Goal: Task Accomplishment & Management: Use online tool/utility

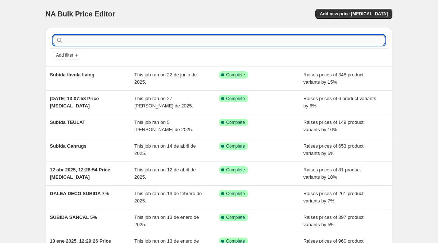
click at [163, 40] on input "text" at bounding box center [225, 40] width 320 height 10
type input "galea"
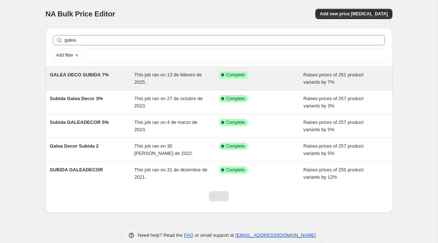
click at [98, 74] on span "GALEA DECO SUBIDA 7%" at bounding box center [79, 74] width 59 height 5
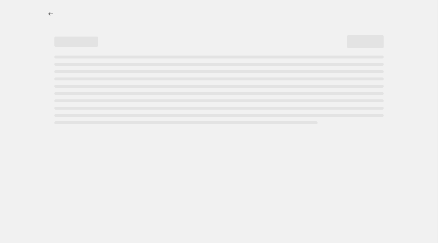
select select "percentage"
select select "collection"
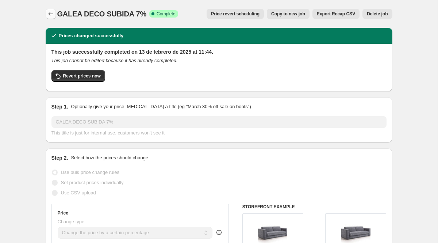
click at [51, 11] on icon "Price change jobs" at bounding box center [50, 13] width 7 height 7
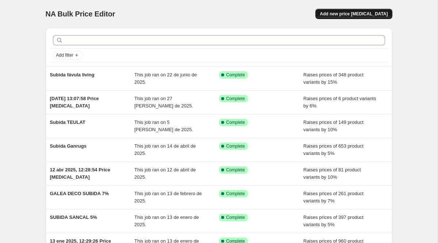
click at [352, 11] on span "Add new price change job" at bounding box center [354, 14] width 68 height 6
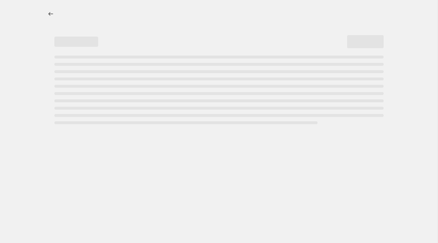
select select "percentage"
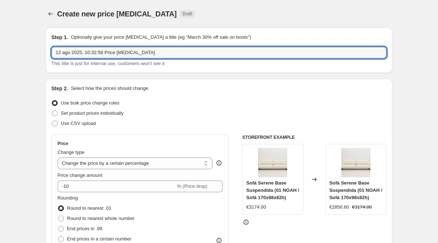
drag, startPoint x: 180, startPoint y: 53, endPoint x: 12, endPoint y: 36, distance: 168.6
type input "Subida GALEADECOR"
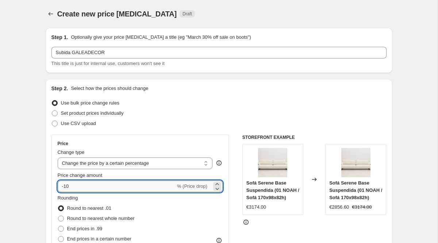
click at [65, 186] on input "-10" at bounding box center [117, 186] width 118 height 12
drag, startPoint x: 72, startPoint y: 186, endPoint x: 62, endPoint y: 186, distance: 9.5
click at [62, 186] on input "-10" at bounding box center [117, 186] width 118 height 12
drag, startPoint x: 78, startPoint y: 186, endPoint x: 54, endPoint y: 185, distance: 23.4
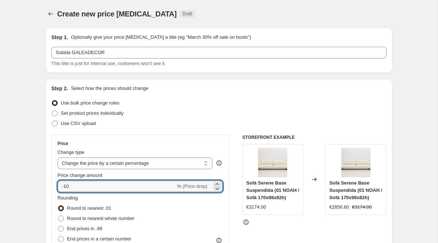
click at [54, 185] on div "Price Change type Change the price to a certain amount Change the price by a ce…" at bounding box center [140, 200] width 178 height 132
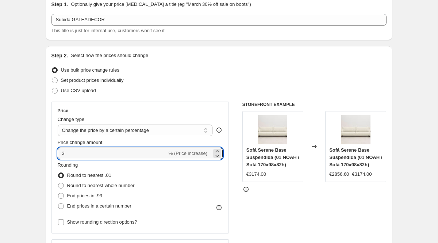
scroll to position [35, 0]
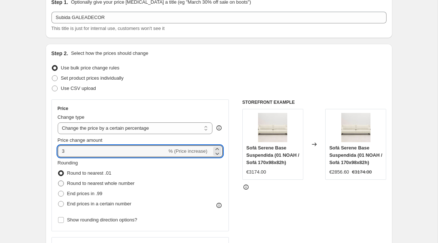
type input "3"
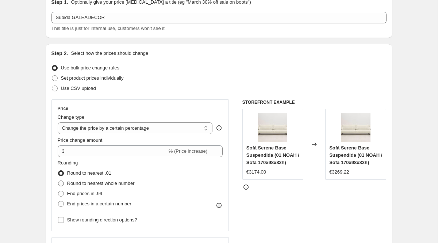
click at [62, 181] on span at bounding box center [61, 183] width 6 height 6
click at [58, 181] on input "Round to nearest whole number" at bounding box center [58, 180] width 0 height 0
radio input "true"
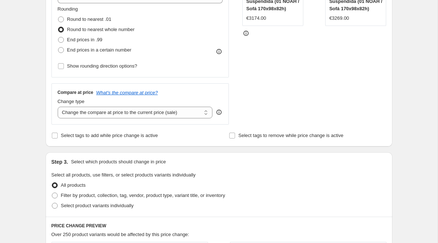
scroll to position [190, 0]
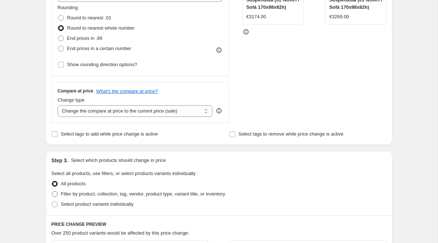
click at [57, 194] on span at bounding box center [55, 194] width 6 height 6
click at [52, 191] on input "Filter by product, collection, tag, vendor, product type, variant title, or inv…" at bounding box center [52, 191] width 0 height 0
radio input "true"
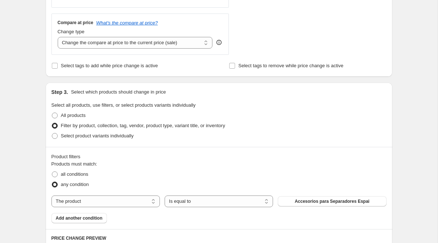
scroll to position [259, 0]
click at [53, 172] on span at bounding box center [55, 173] width 6 height 6
click at [52, 171] on input "all conditions" at bounding box center [52, 170] width 0 height 0
radio input "true"
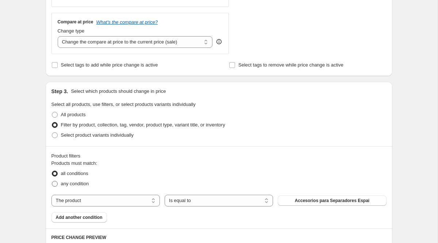
click at [56, 182] on span at bounding box center [55, 184] width 6 height 6
click at [52, 181] on input "any condition" at bounding box center [52, 181] width 0 height 0
radio input "true"
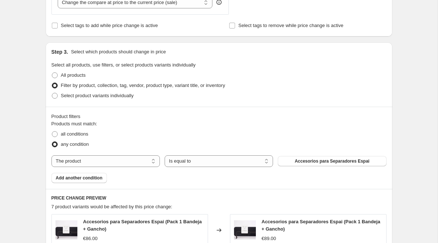
scroll to position [297, 0]
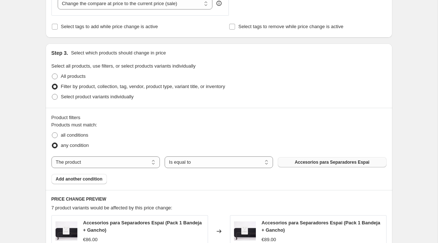
click at [322, 162] on span "Accesorios para Separadores Espai" at bounding box center [331, 162] width 75 height 6
click at [200, 157] on select "Is equal to Is not equal to" at bounding box center [219, 162] width 108 height 12
click at [111, 160] on select "The product The product's collection The product's tag The product's vendor The…" at bounding box center [105, 162] width 108 height 12
select select "collection"
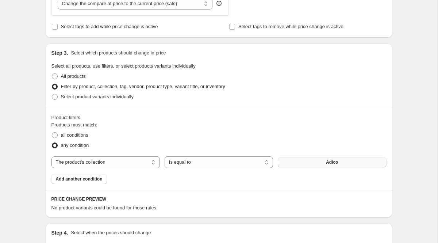
click at [332, 159] on span "Adico" at bounding box center [332, 162] width 12 height 6
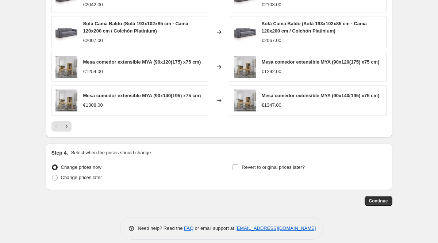
scroll to position [568, 0]
click at [380, 202] on span "Continue" at bounding box center [378, 200] width 19 height 6
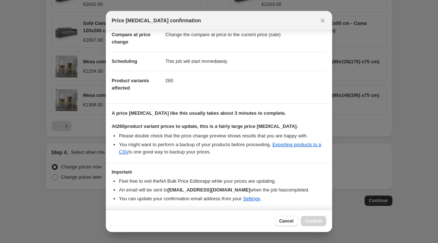
scroll to position [60, 0]
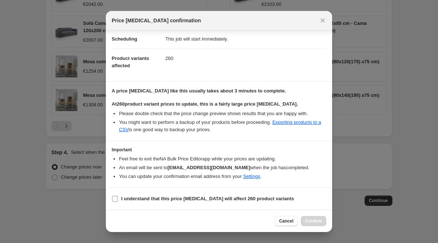
click at [117, 198] on input "I understand that this price change job will affect 260 product variants" at bounding box center [115, 199] width 6 height 6
checkbox input "true"
click at [317, 220] on span "Confirm" at bounding box center [313, 221] width 17 height 6
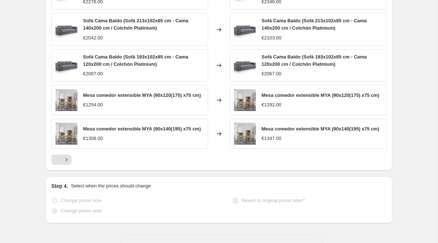
scroll to position [587, 0]
select select "percentage"
select select "collection"
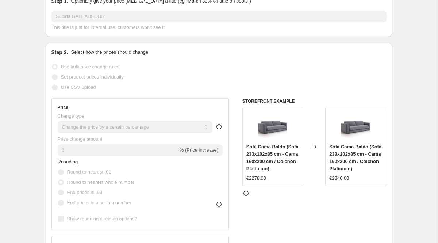
scroll to position [0, 0]
